Goal: Obtain resource: Obtain resource

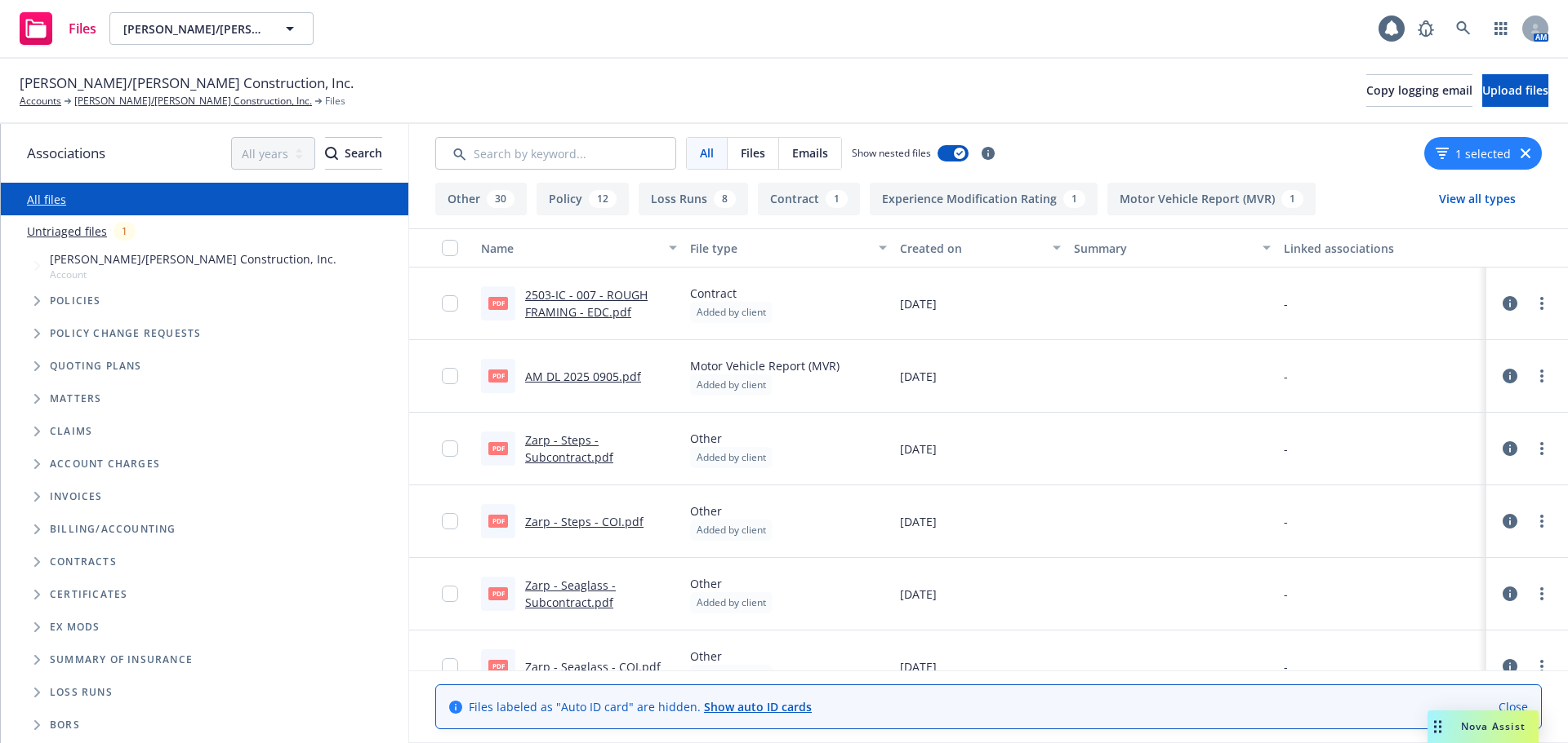
click at [572, 310] on link "2503-IC - 007 - ROUGH FRAMING - EDC.pdf" at bounding box center [586, 303] width 122 height 32
